Goal: Navigation & Orientation: Understand site structure

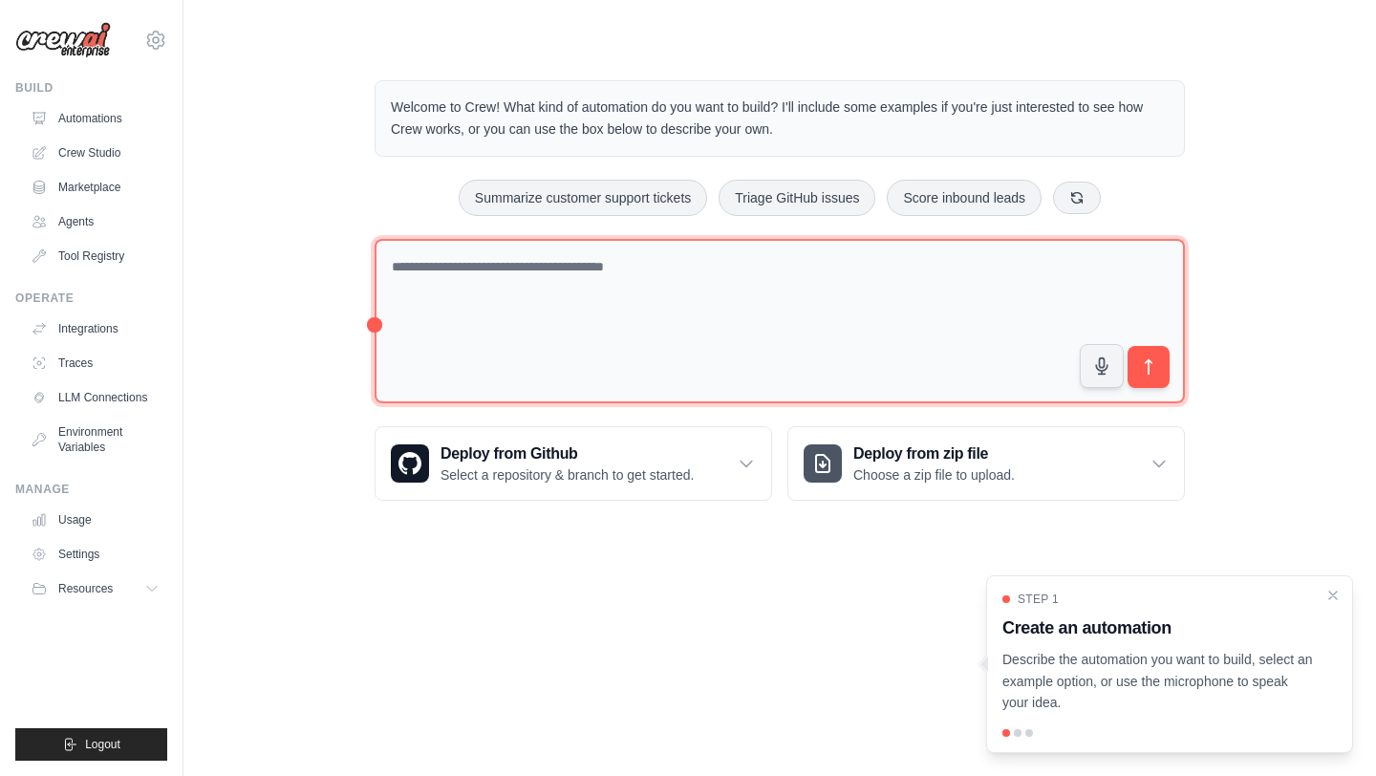
click at [543, 292] on textarea at bounding box center [779, 321] width 810 height 165
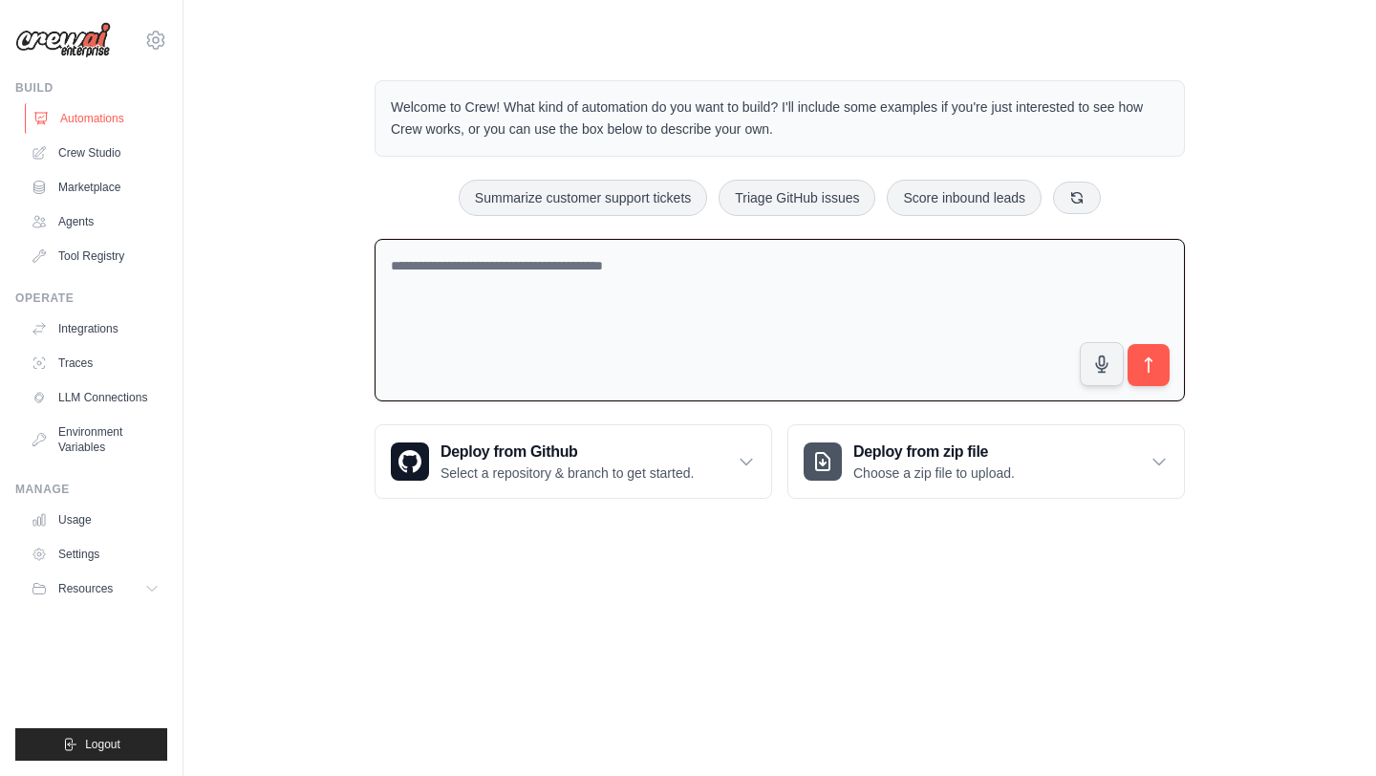
click at [92, 114] on link "Automations" at bounding box center [97, 118] width 144 height 31
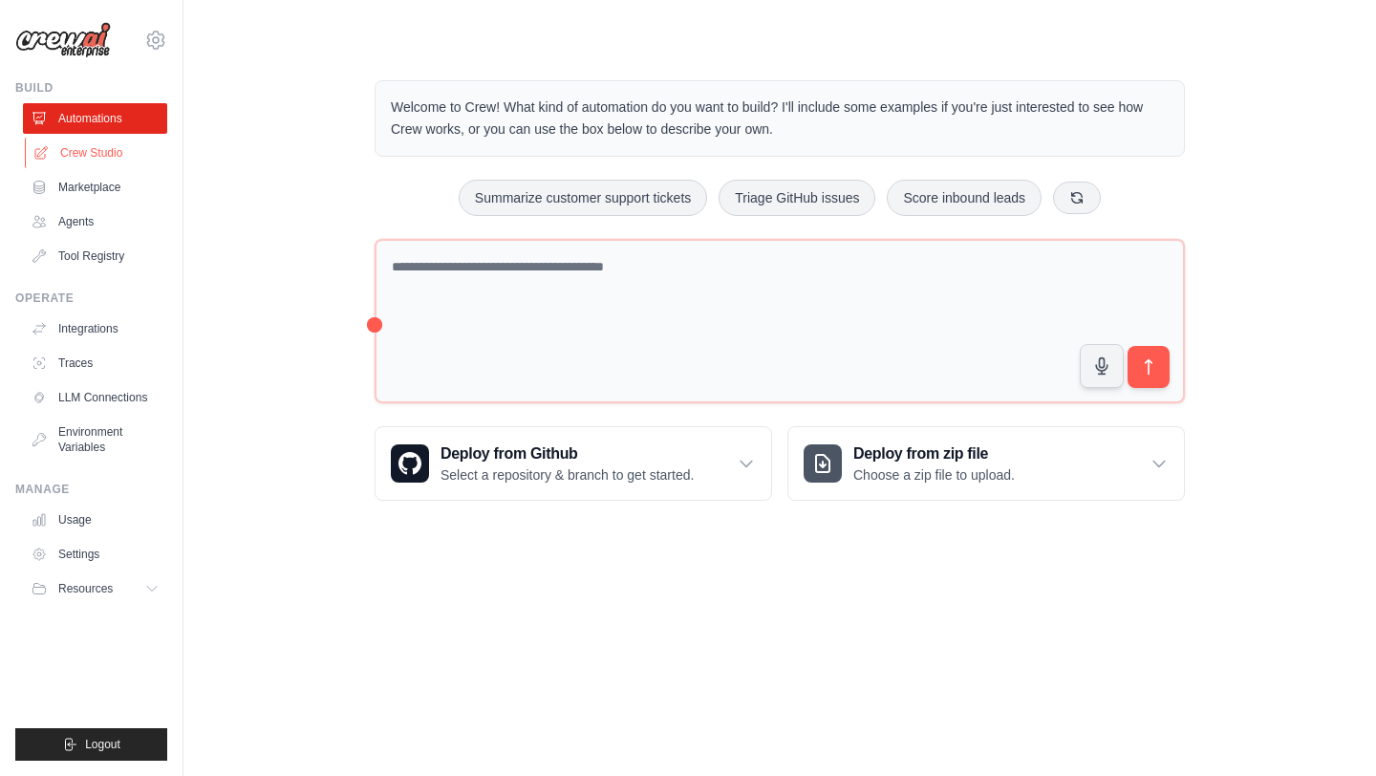
click at [70, 157] on link "Crew Studio" at bounding box center [97, 153] width 144 height 31
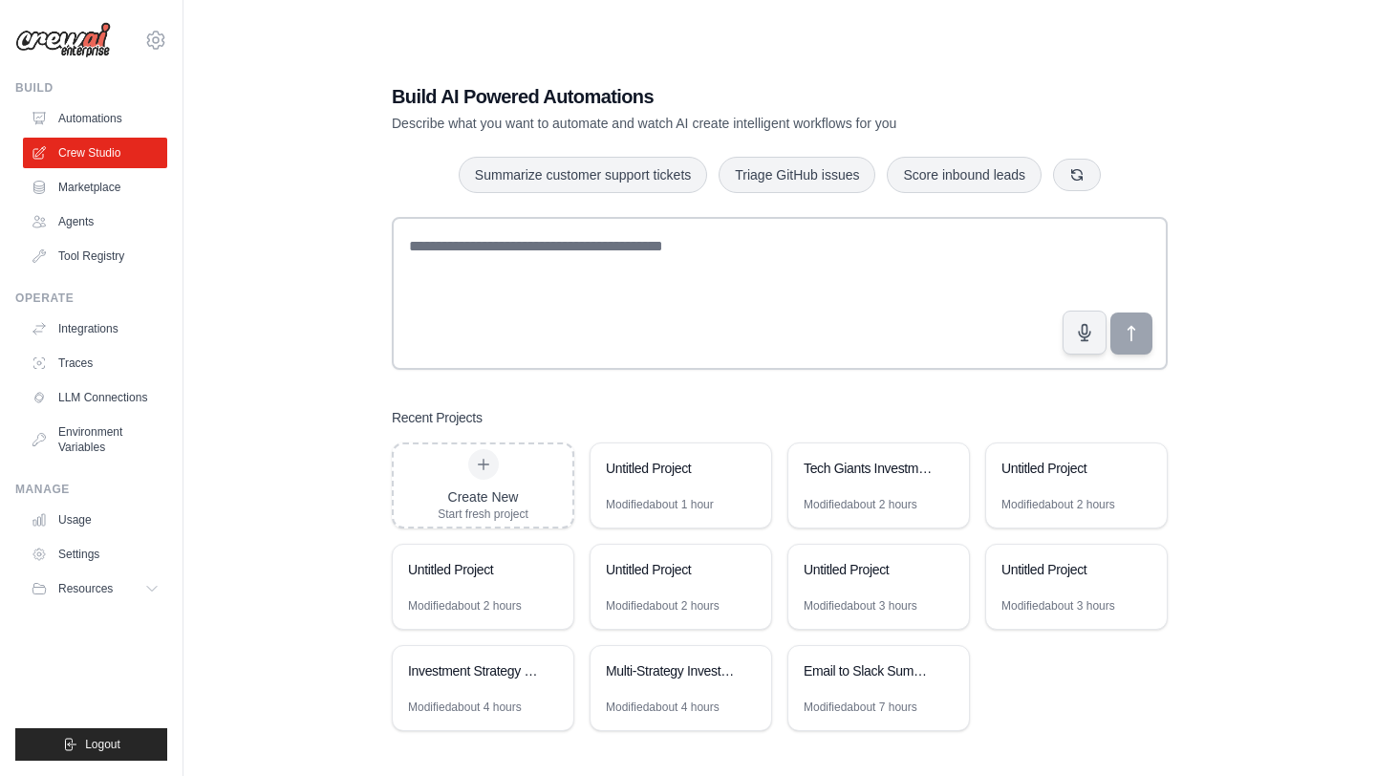
click at [1195, 141] on div "Build AI Powered Automations Describe what you want to automate and watch AI cr…" at bounding box center [779, 407] width 1131 height 776
click at [87, 400] on link "LLM Connections" at bounding box center [97, 397] width 144 height 31
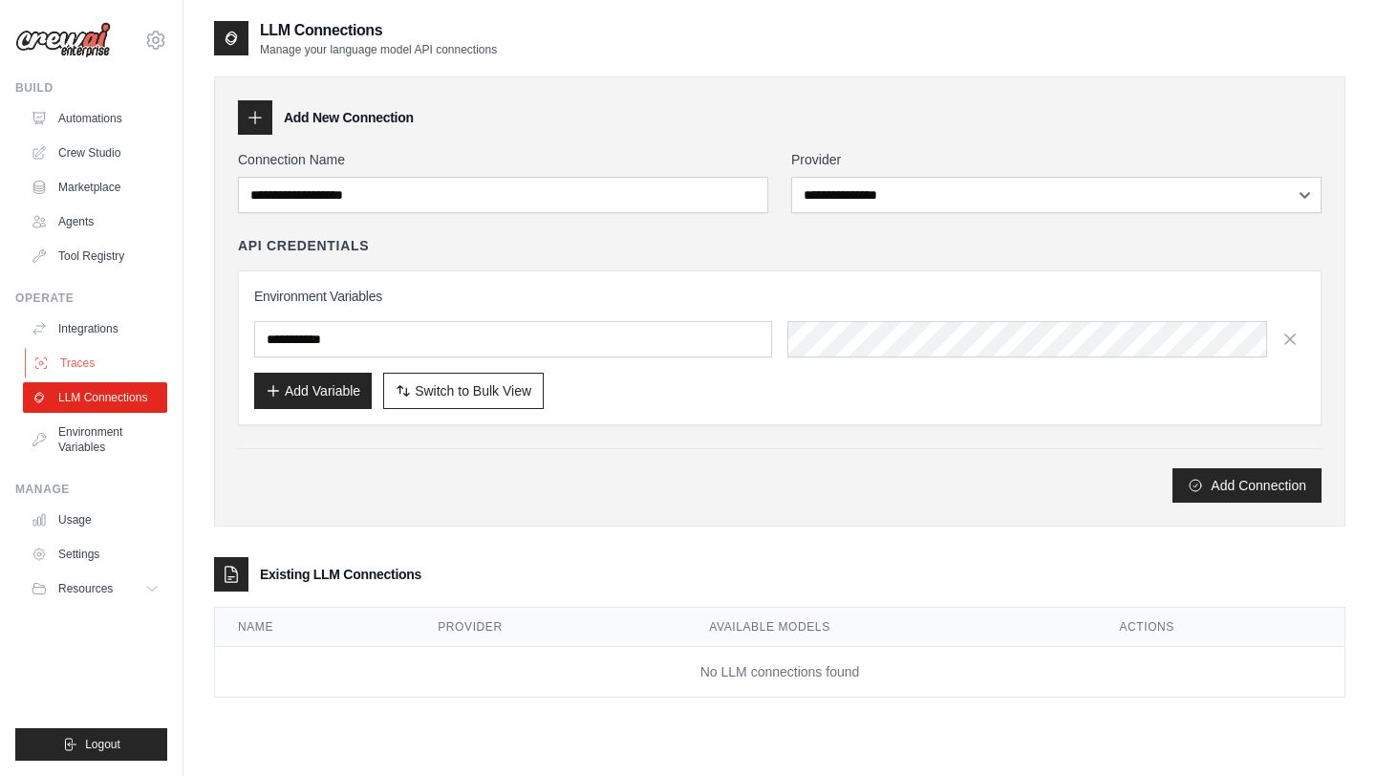
click at [74, 361] on link "Traces" at bounding box center [97, 363] width 144 height 31
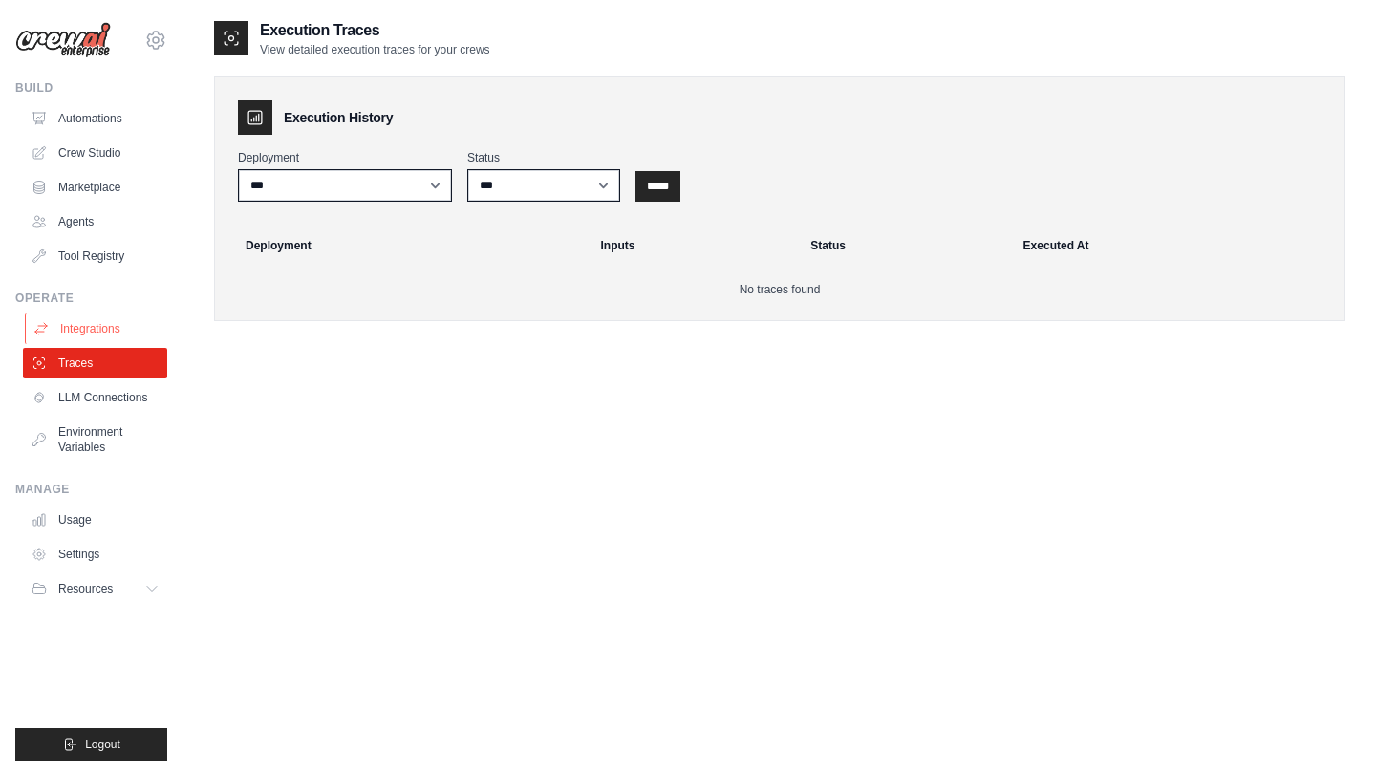
click at [85, 326] on link "Integrations" at bounding box center [97, 328] width 144 height 31
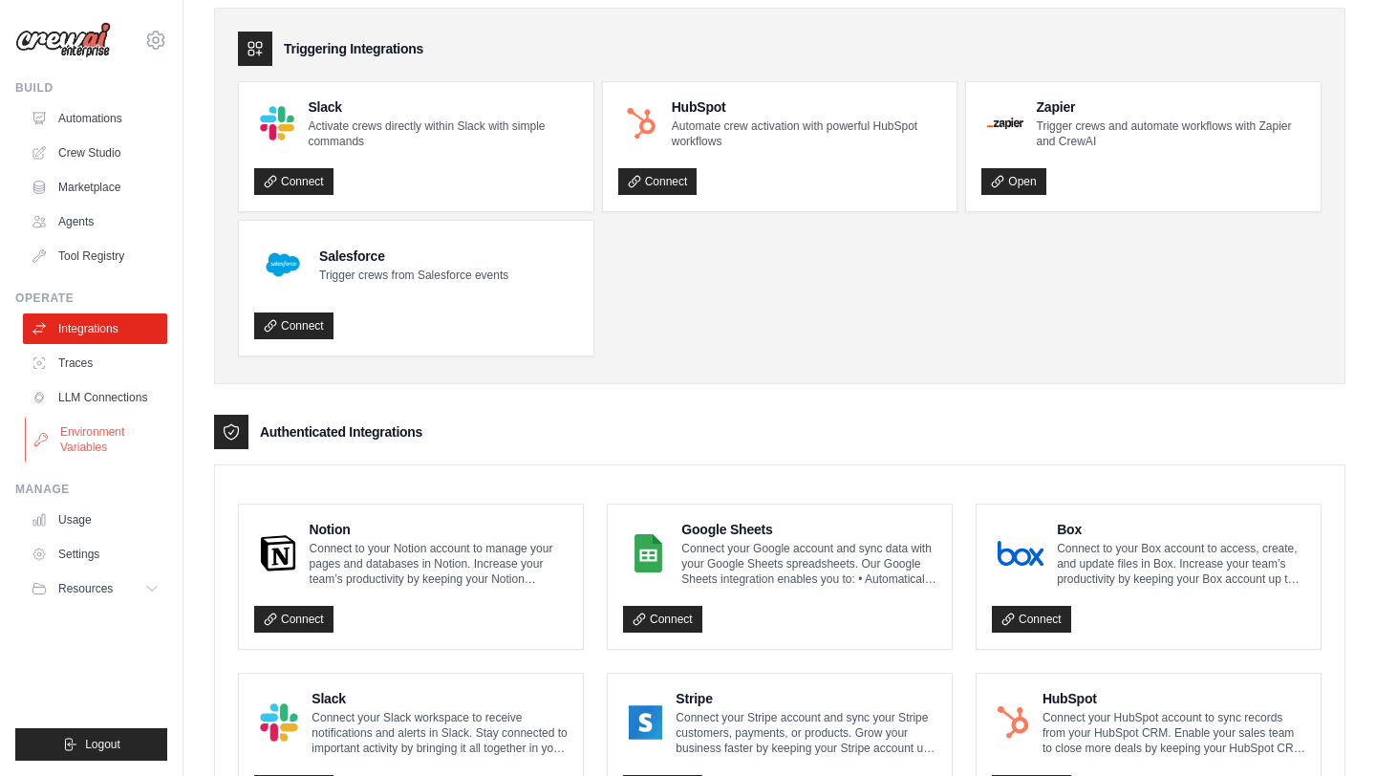
scroll to position [73, 0]
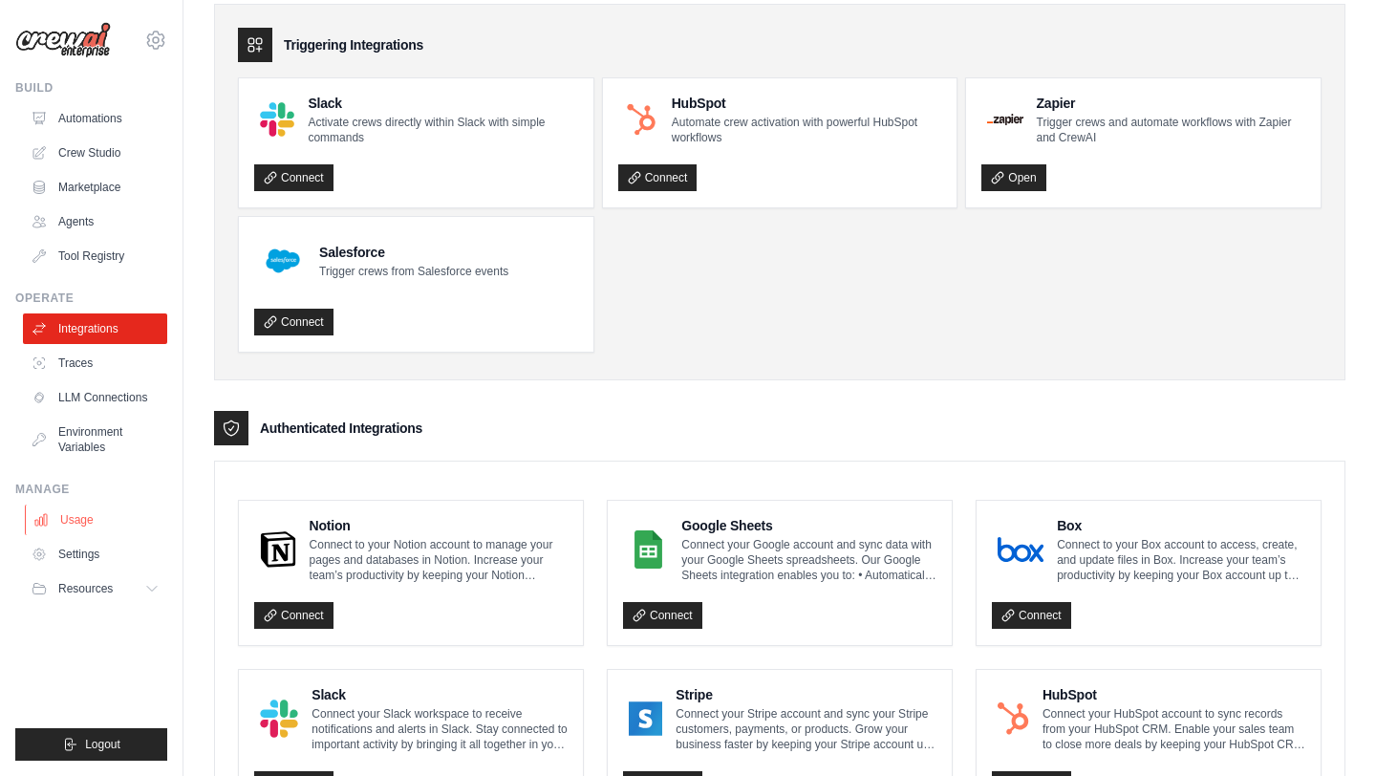
click at [84, 528] on link "Usage" at bounding box center [97, 519] width 144 height 31
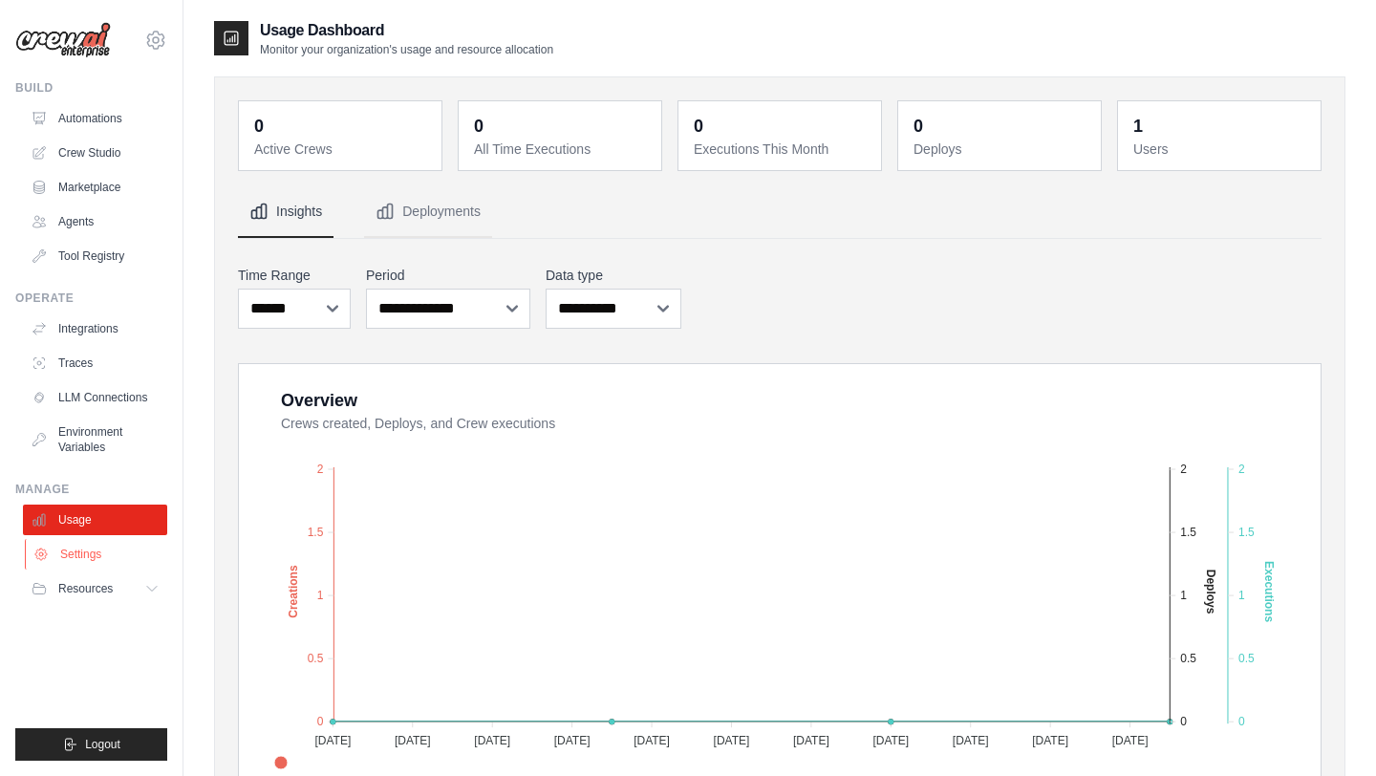
click at [61, 557] on link "Settings" at bounding box center [97, 554] width 144 height 31
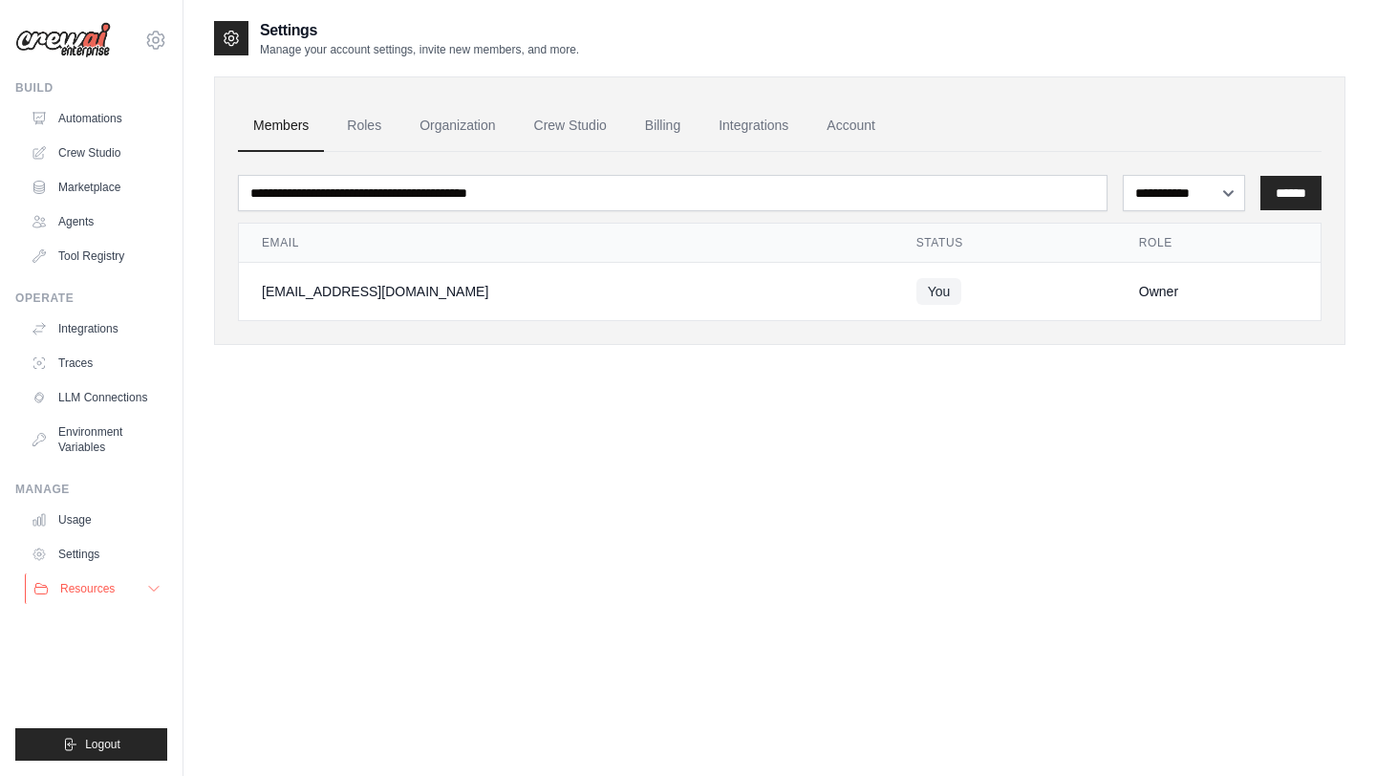
click at [88, 588] on span "Resources" at bounding box center [87, 588] width 54 height 15
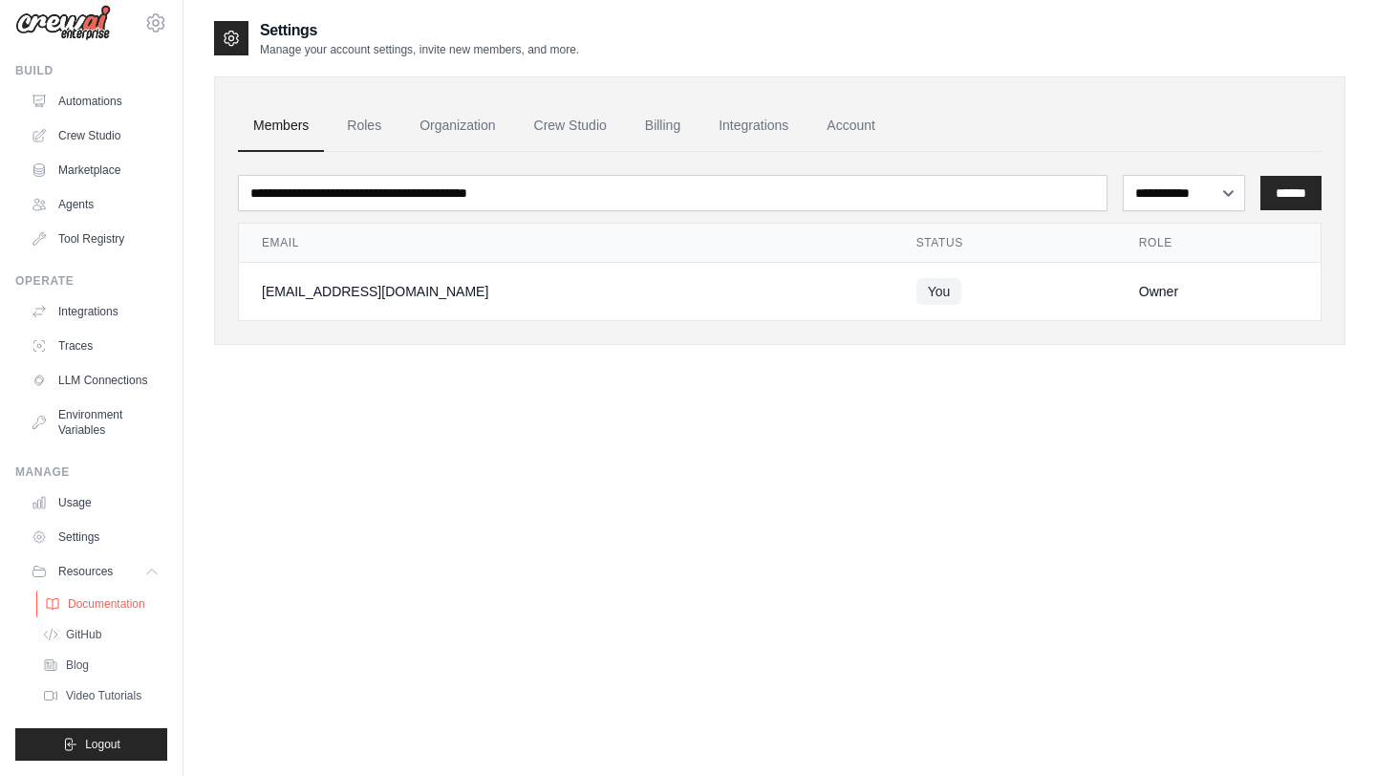
click at [122, 598] on span "Documentation" at bounding box center [106, 603] width 77 height 15
